Goal: Entertainment & Leisure: Consume media (video, audio)

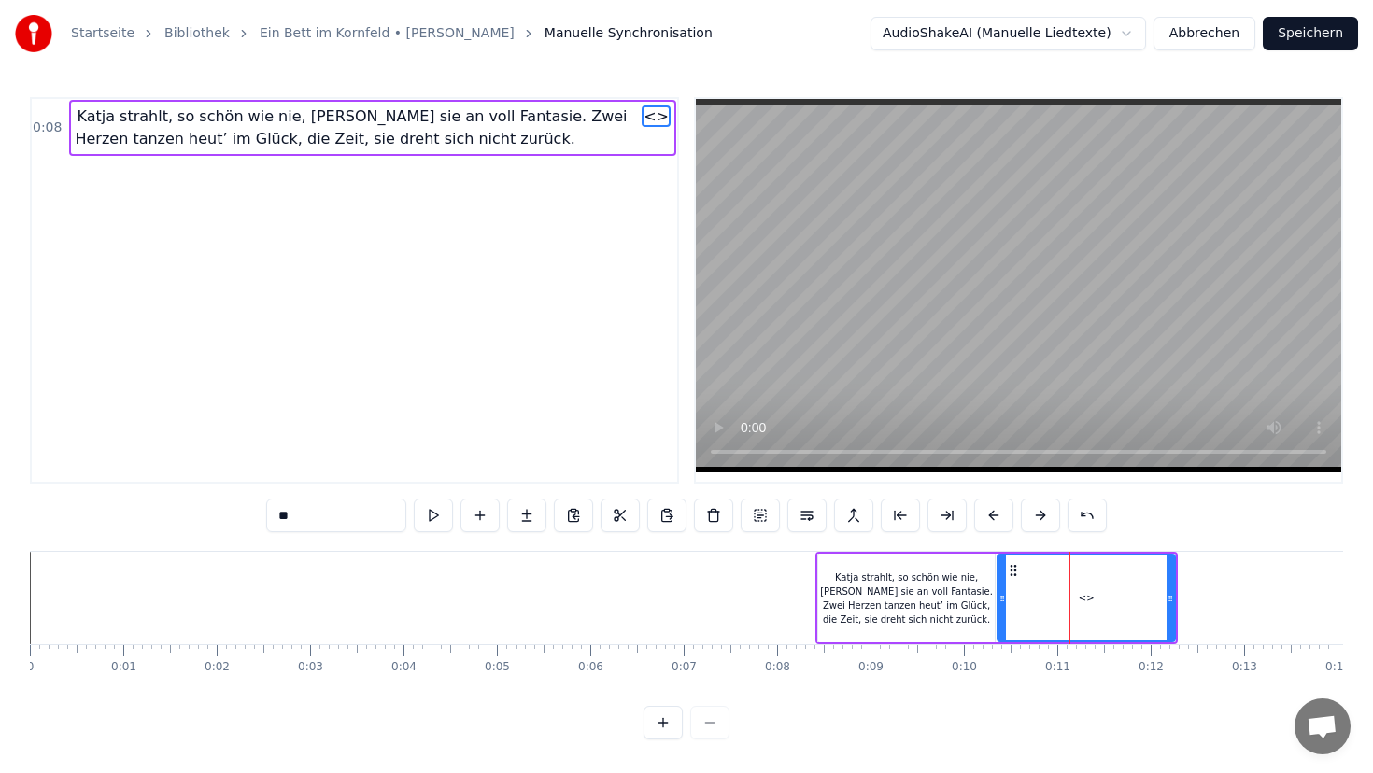
click at [829, 595] on div "Katja strahlt, so schön wie nie, [PERSON_NAME] sie an voll Fantasie. Zwei Herze…" at bounding box center [906, 599] width 177 height 56
type input "**********"
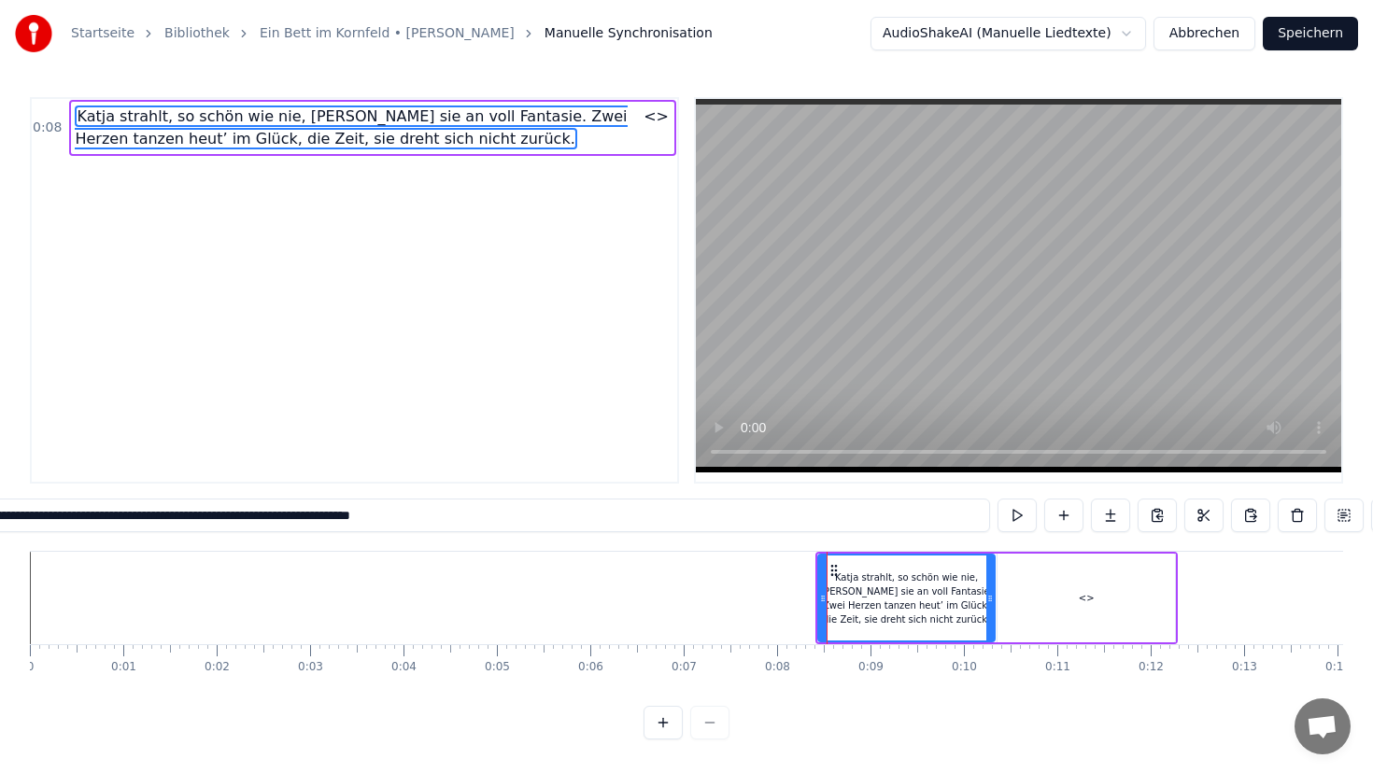
click at [829, 595] on div "Katja strahlt, so schön wie nie, [PERSON_NAME] sie an voll Fantasie. Zwei Herze…" at bounding box center [907, 599] width 176 height 56
click at [1024, 514] on button at bounding box center [1017, 516] width 39 height 34
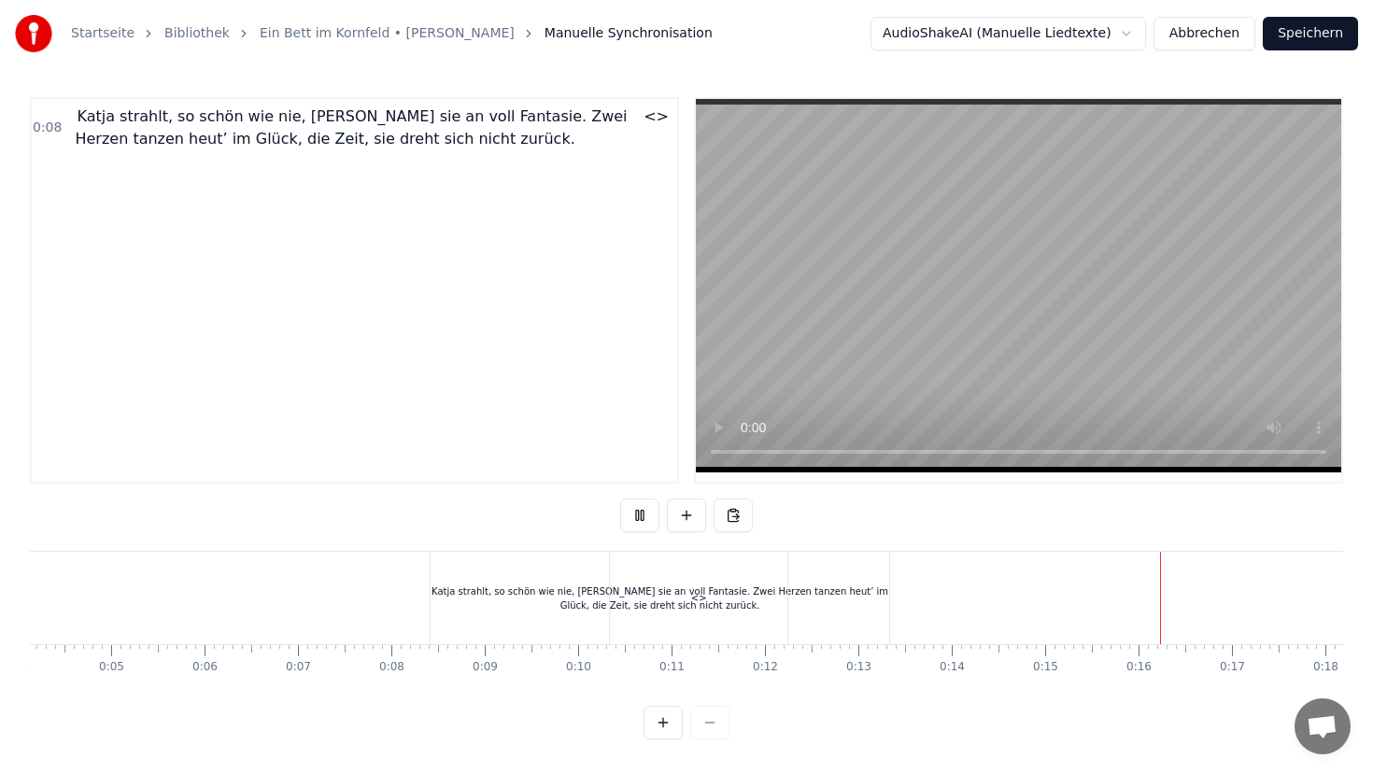
scroll to position [0, 370]
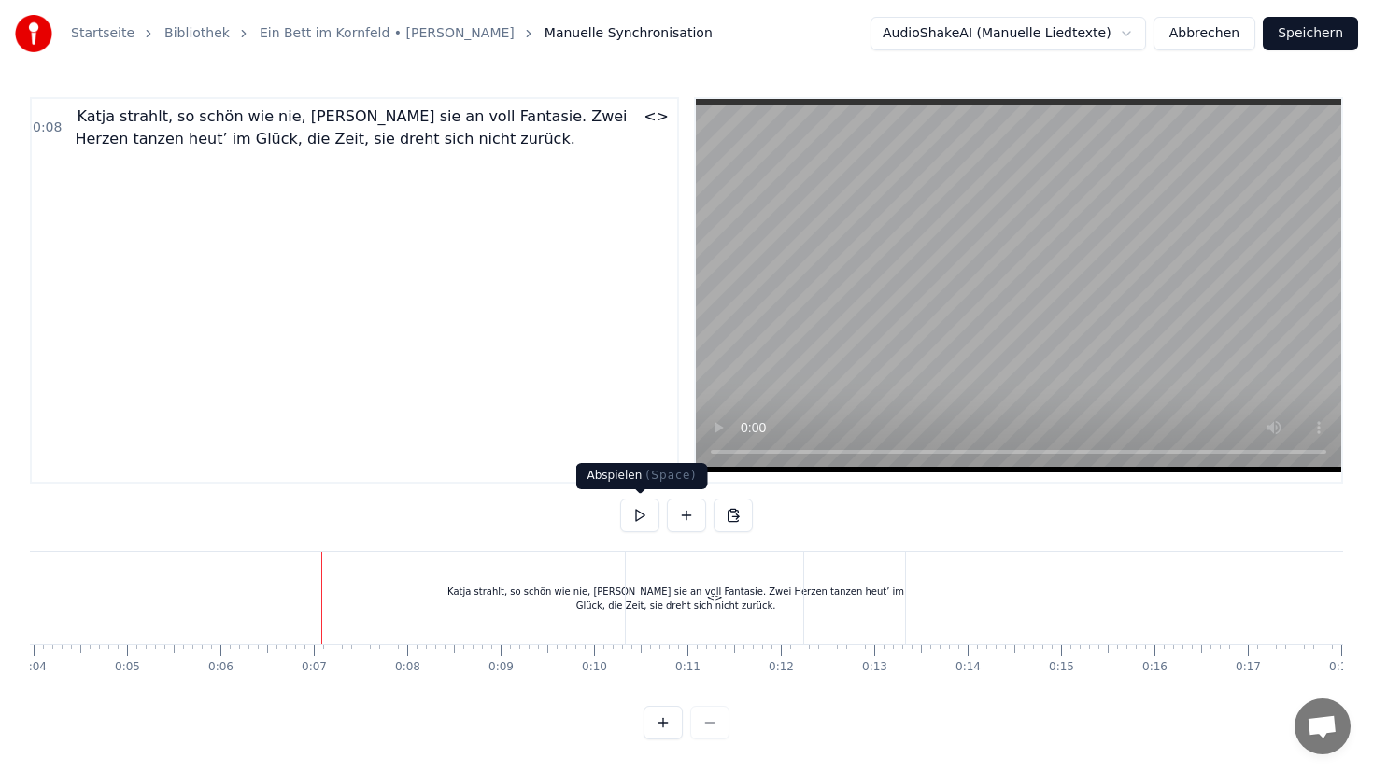
click at [639, 514] on button at bounding box center [639, 516] width 39 height 34
click at [447, 574] on div "Katja strahlt, so schön wie nie, [PERSON_NAME] sie an voll Fantasie. Zwei Herze…" at bounding box center [677, 598] width 460 height 92
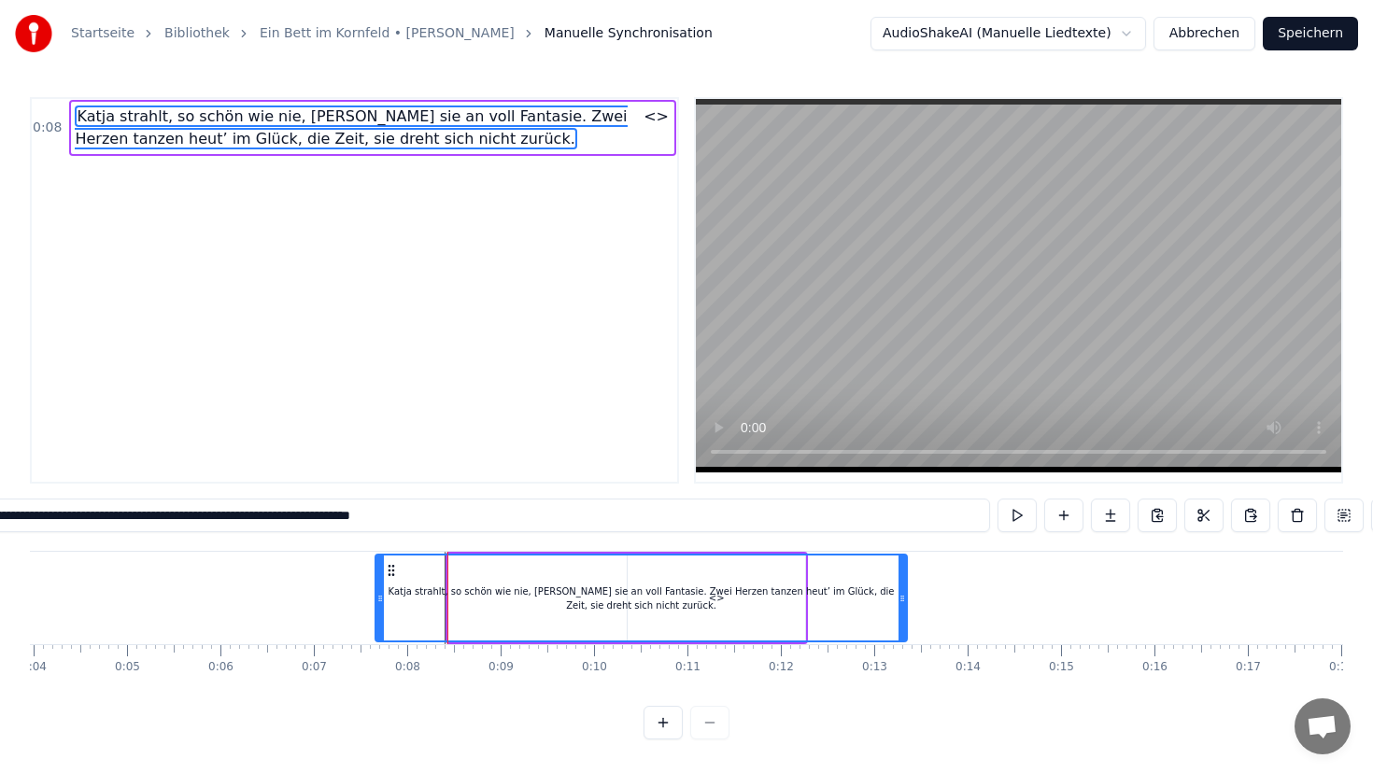
drag, startPoint x: 451, startPoint y: 577, endPoint x: 376, endPoint y: 574, distance: 74.8
click at [376, 574] on div at bounding box center [379, 598] width 7 height 85
drag, startPoint x: 479, startPoint y: 586, endPoint x: 528, endPoint y: 587, distance: 48.6
click at [528, 587] on div "Katja strahlt, so schön wie nie, [PERSON_NAME] sie an voll Fantasie. Zwei Herze…" at bounding box center [641, 599] width 532 height 28
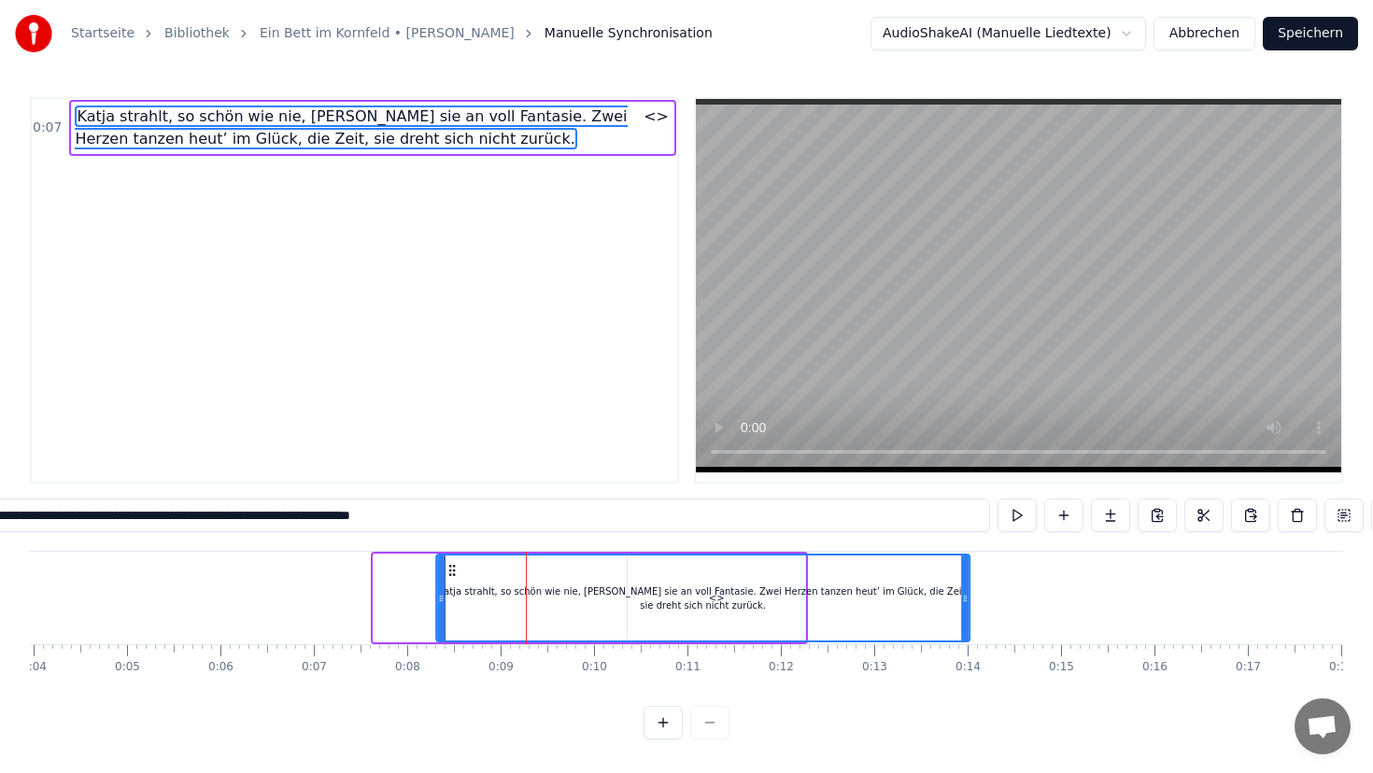
drag, startPoint x: 389, startPoint y: 568, endPoint x: 452, endPoint y: 566, distance: 63.5
click at [452, 566] on icon at bounding box center [452, 570] width 15 height 15
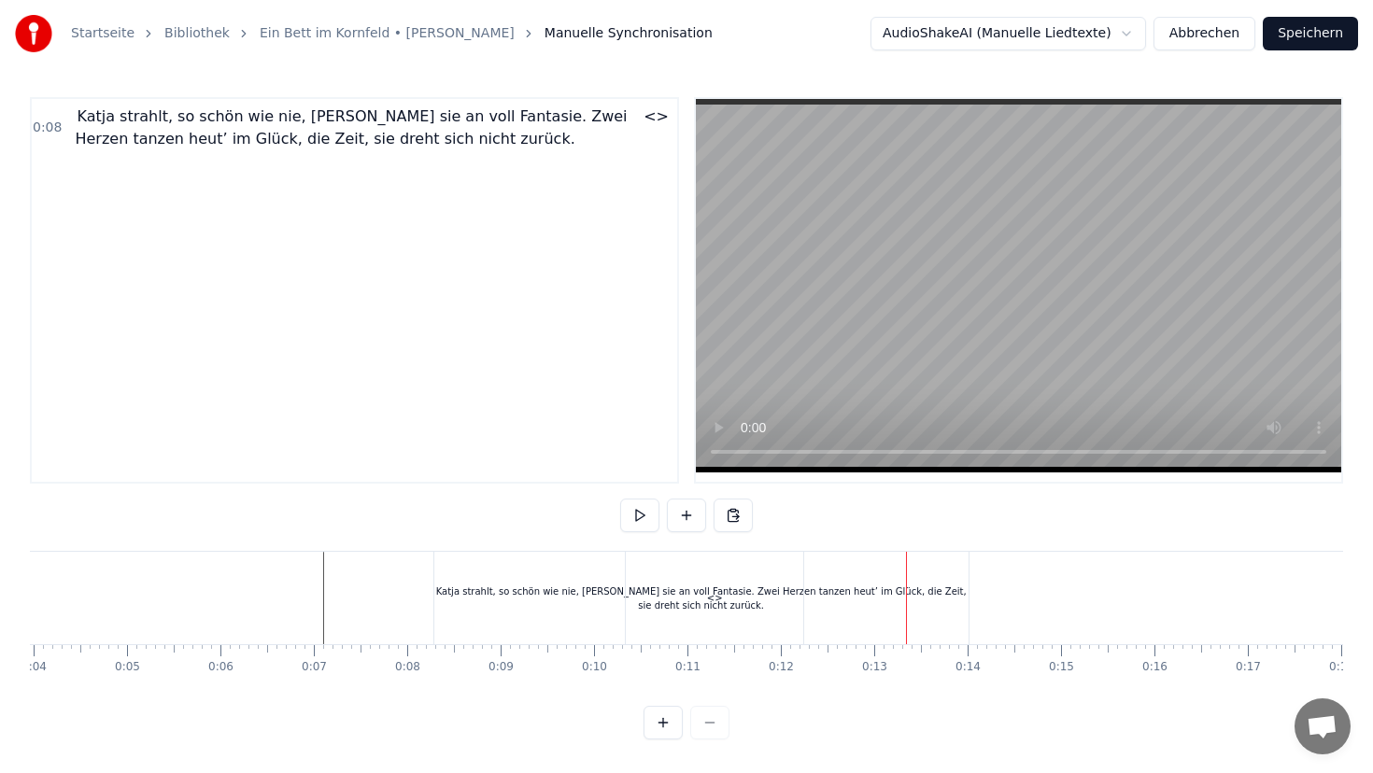
click at [920, 606] on div "Katja strahlt, so schön wie nie, [PERSON_NAME] sie an voll Fantasie. Zwei Herze…" at bounding box center [701, 599] width 534 height 28
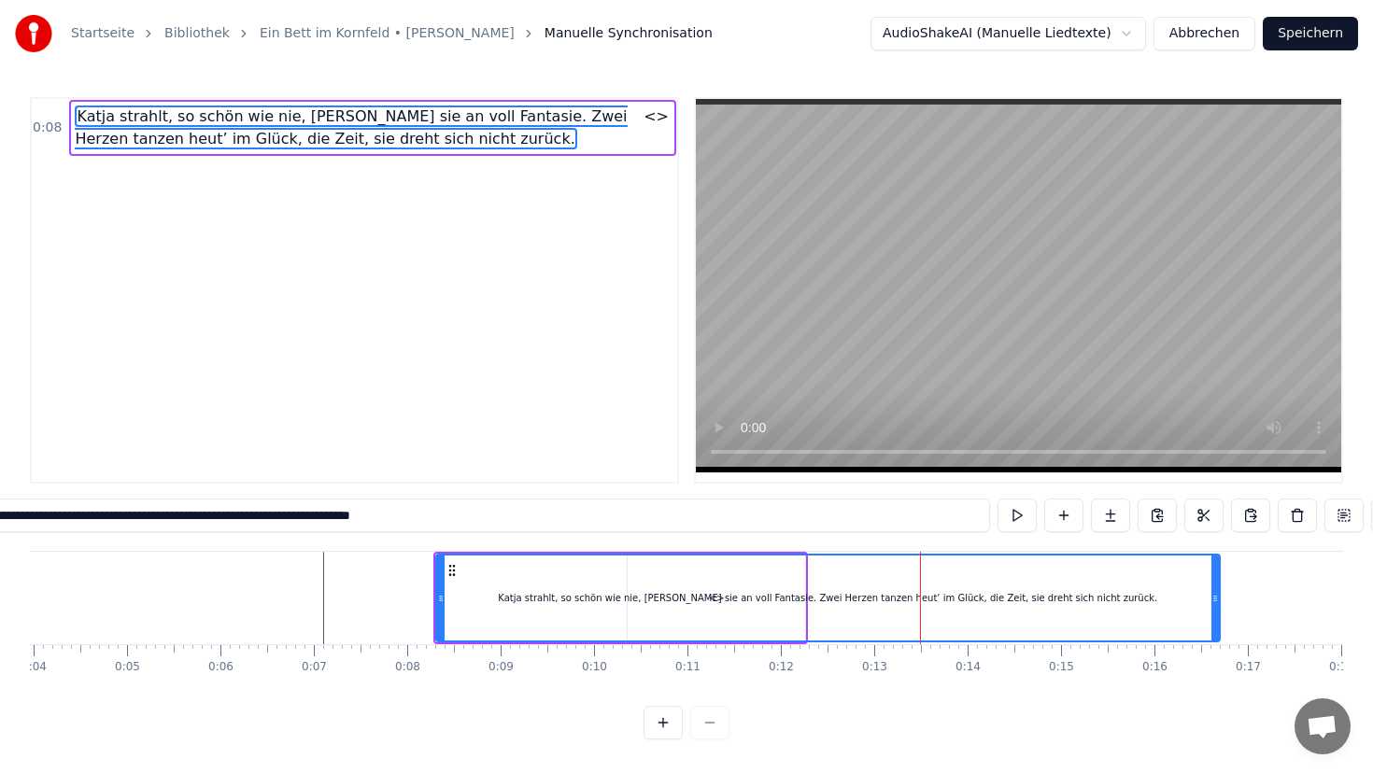
drag, startPoint x: 968, startPoint y: 582, endPoint x: 1225, endPoint y: 591, distance: 257.1
click at [1219, 591] on div at bounding box center [1215, 598] width 7 height 85
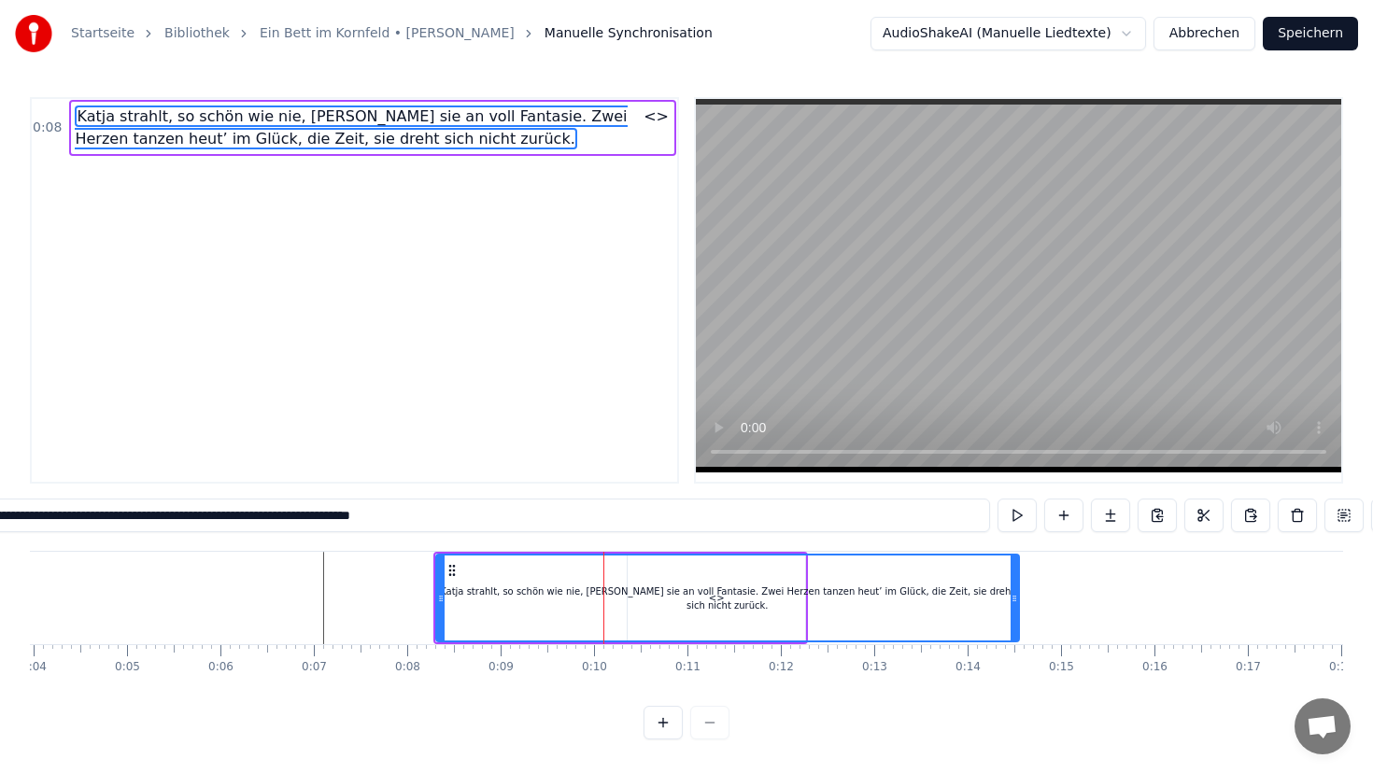
drag, startPoint x: 1221, startPoint y: 601, endPoint x: 1015, endPoint y: 598, distance: 205.5
click at [1015, 598] on icon at bounding box center [1014, 598] width 7 height 15
click at [449, 351] on div "0:08 [PERSON_NAME], so schön wie nie, [PERSON_NAME] sie an voll Fantasie. Zwei …" at bounding box center [354, 290] width 649 height 387
